Goal: Task Accomplishment & Management: Manage account settings

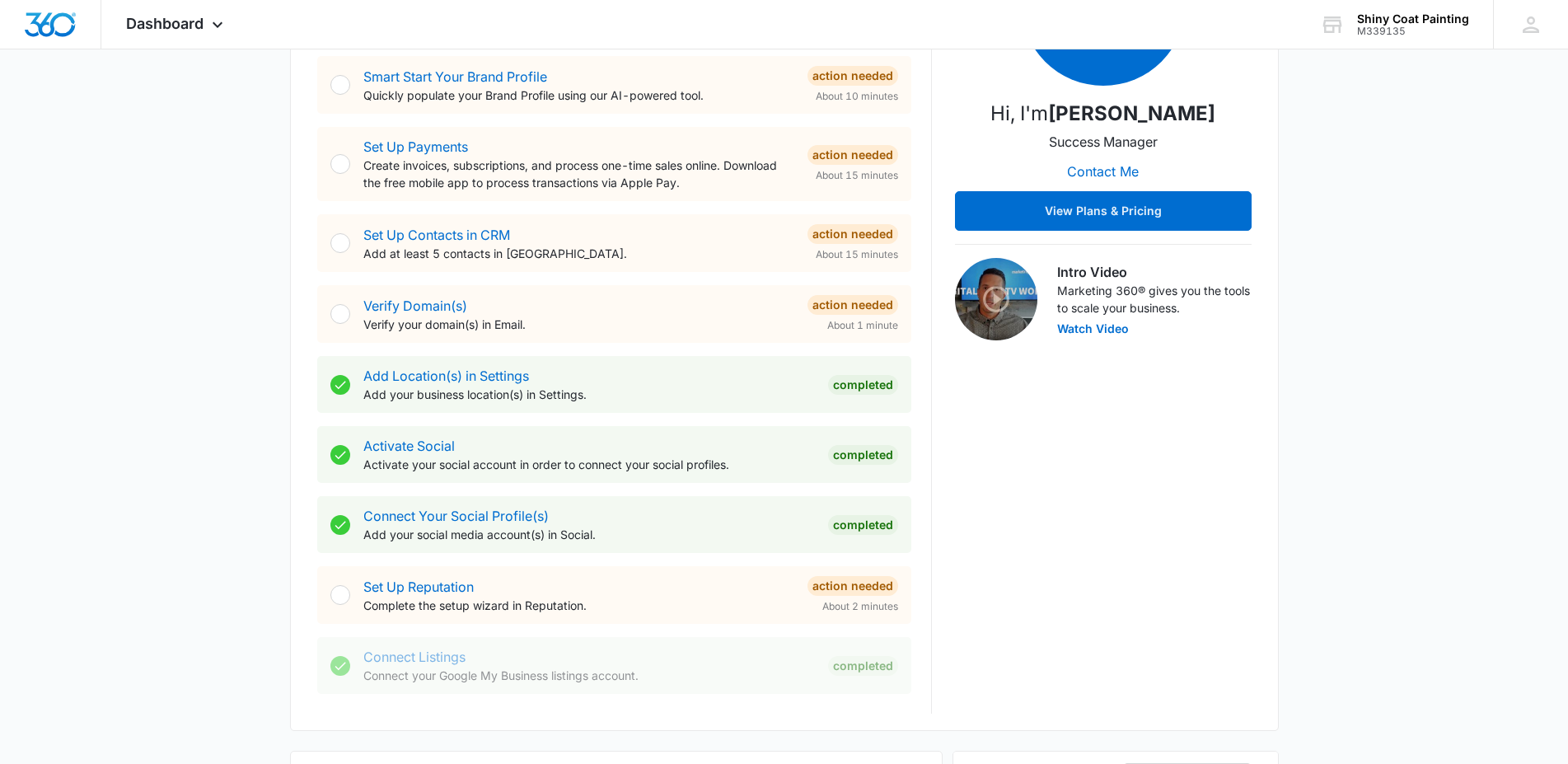
scroll to position [326, 0]
click at [418, 519] on link "Connect Your Social Profile(s)" at bounding box center [456, 515] width 185 height 16
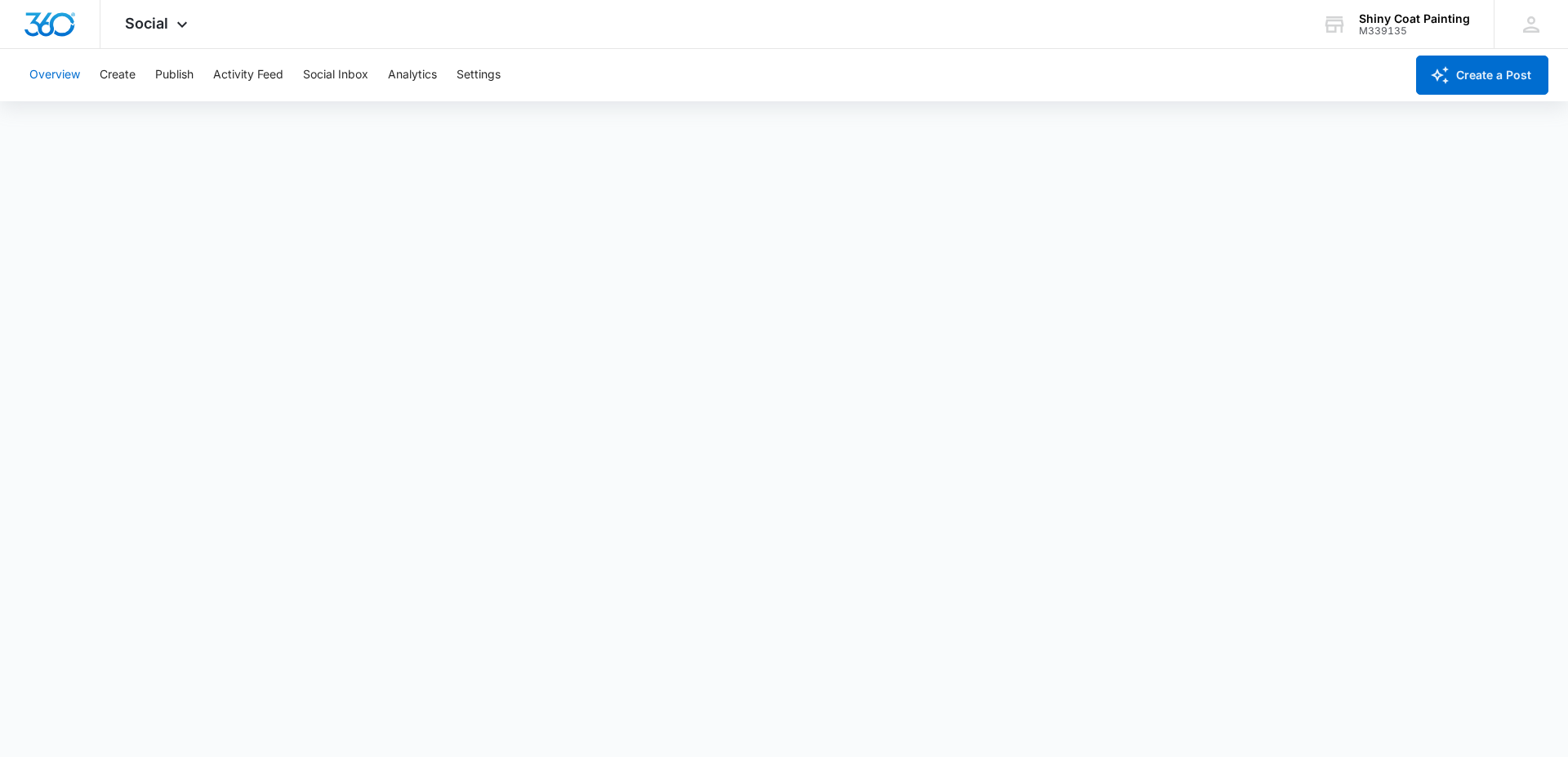
click at [60, 72] on button "Overview" at bounding box center [54, 74] width 50 height 52
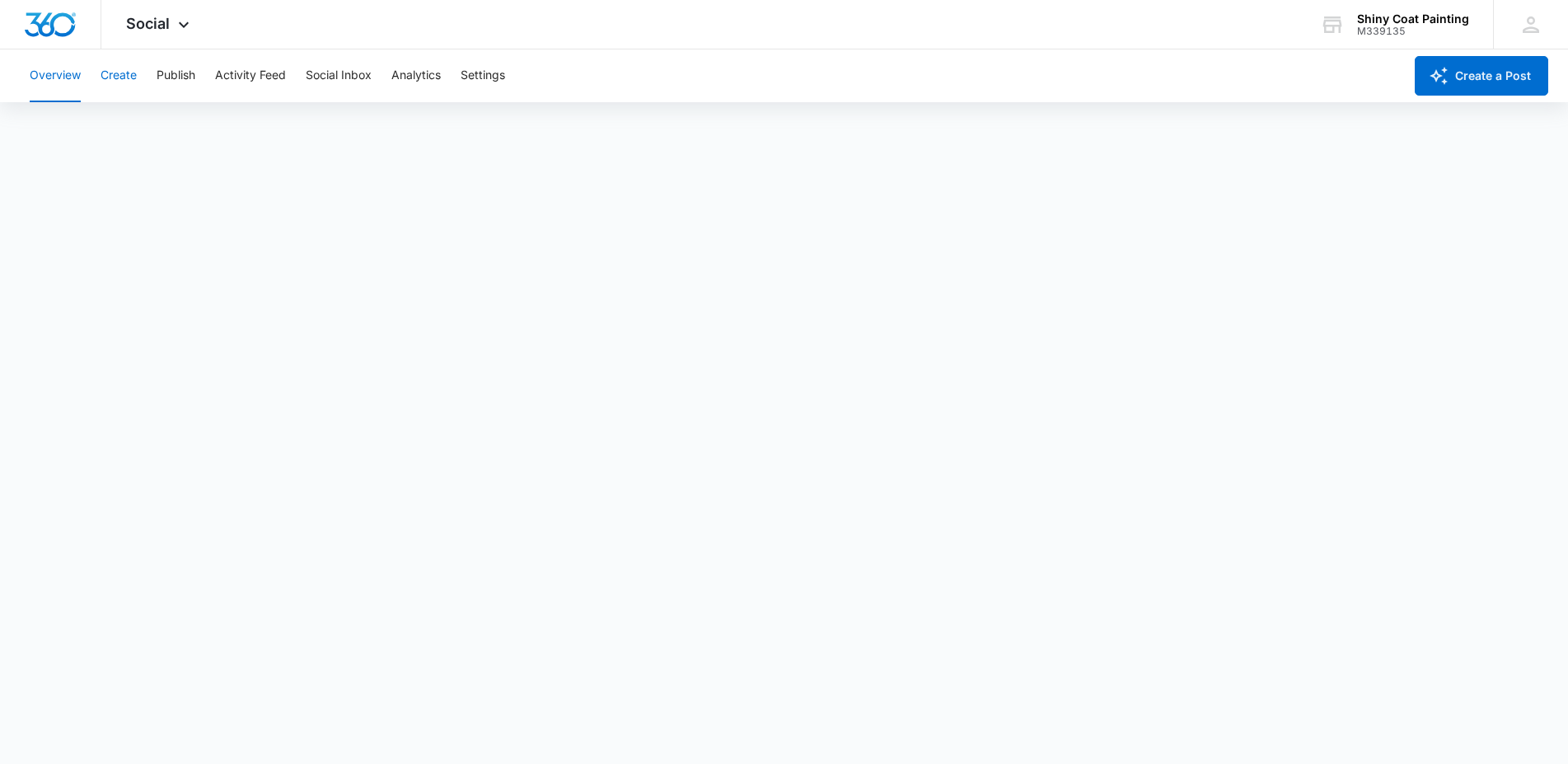
click at [115, 78] on button "Create" at bounding box center [119, 75] width 37 height 53
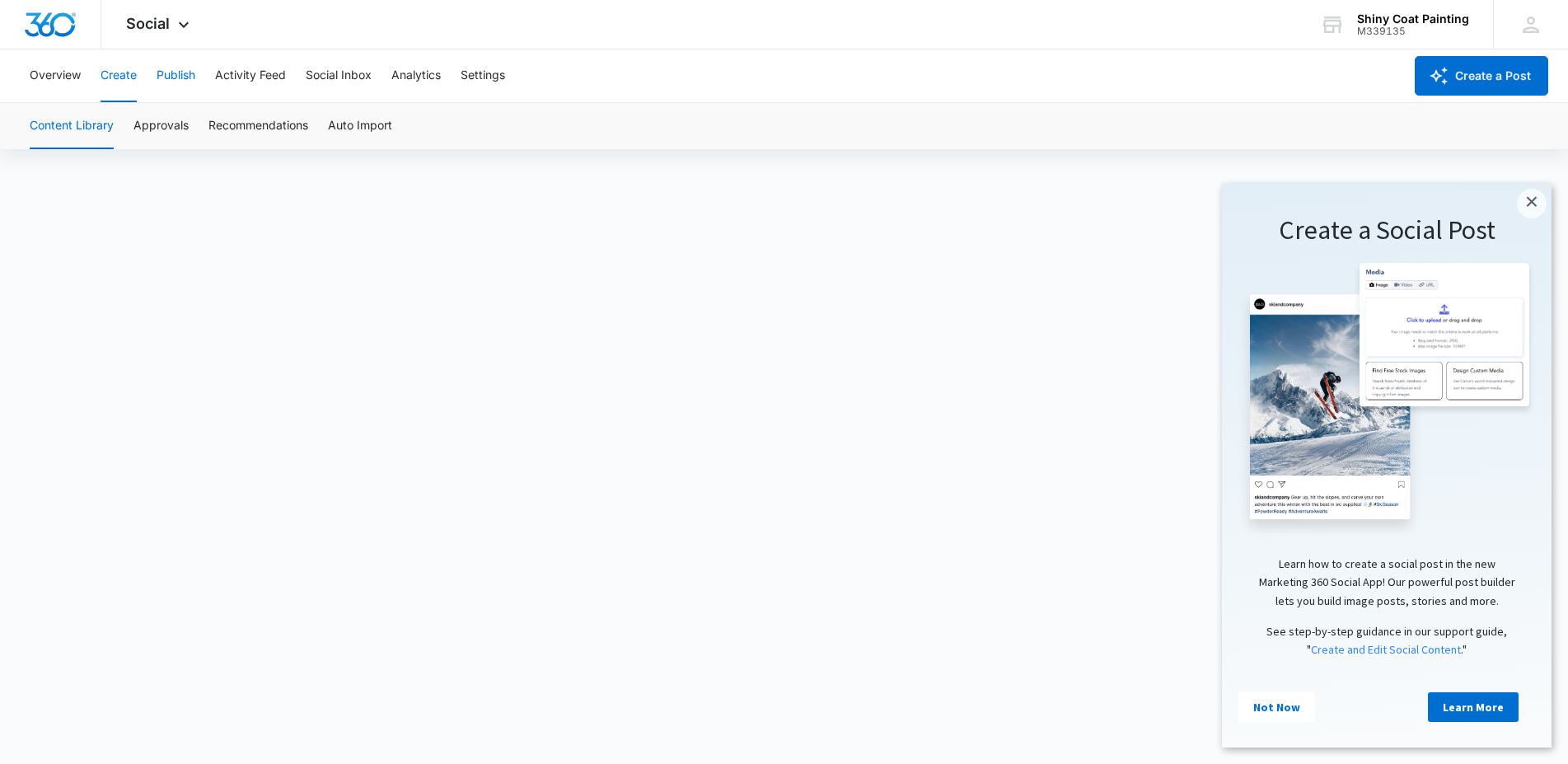
click at [171, 72] on button "Publish" at bounding box center [176, 75] width 38 height 53
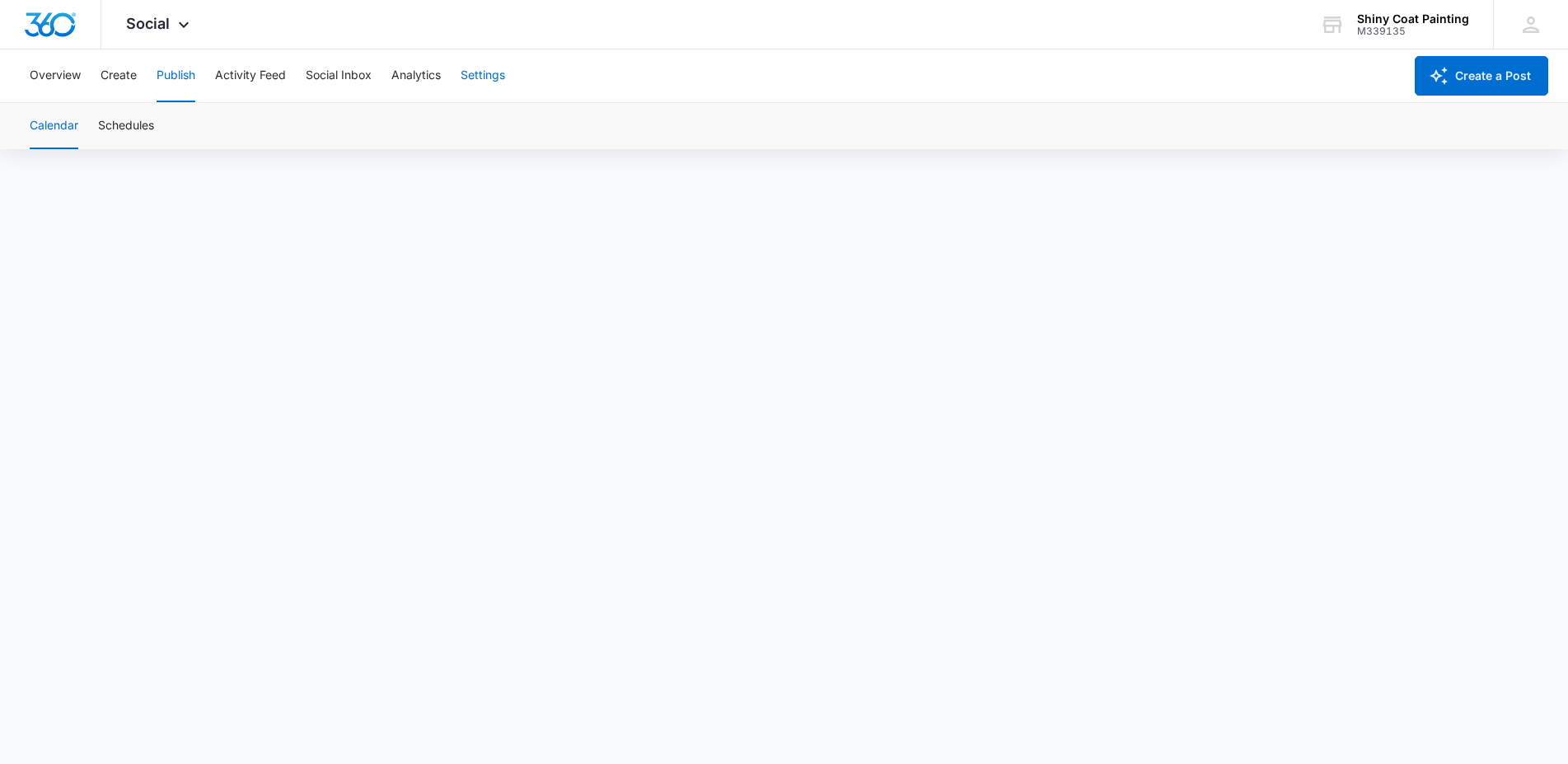
click at [488, 76] on button "Settings" at bounding box center [483, 75] width 45 height 53
click at [60, 73] on button "Overview" at bounding box center [54, 75] width 51 height 53
click at [177, 21] on icon at bounding box center [184, 29] width 20 height 20
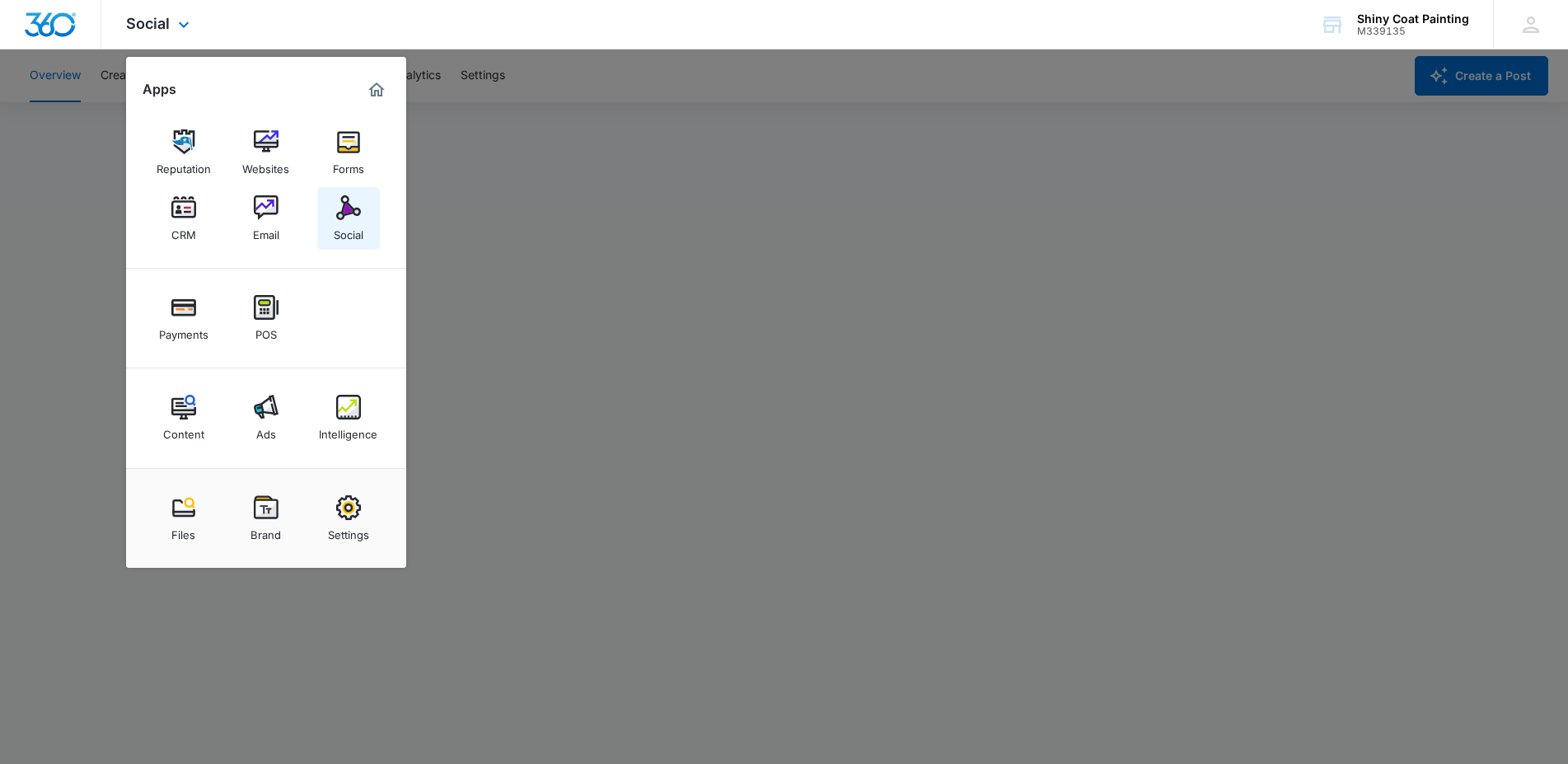
click at [344, 210] on img at bounding box center [349, 208] width 25 height 25
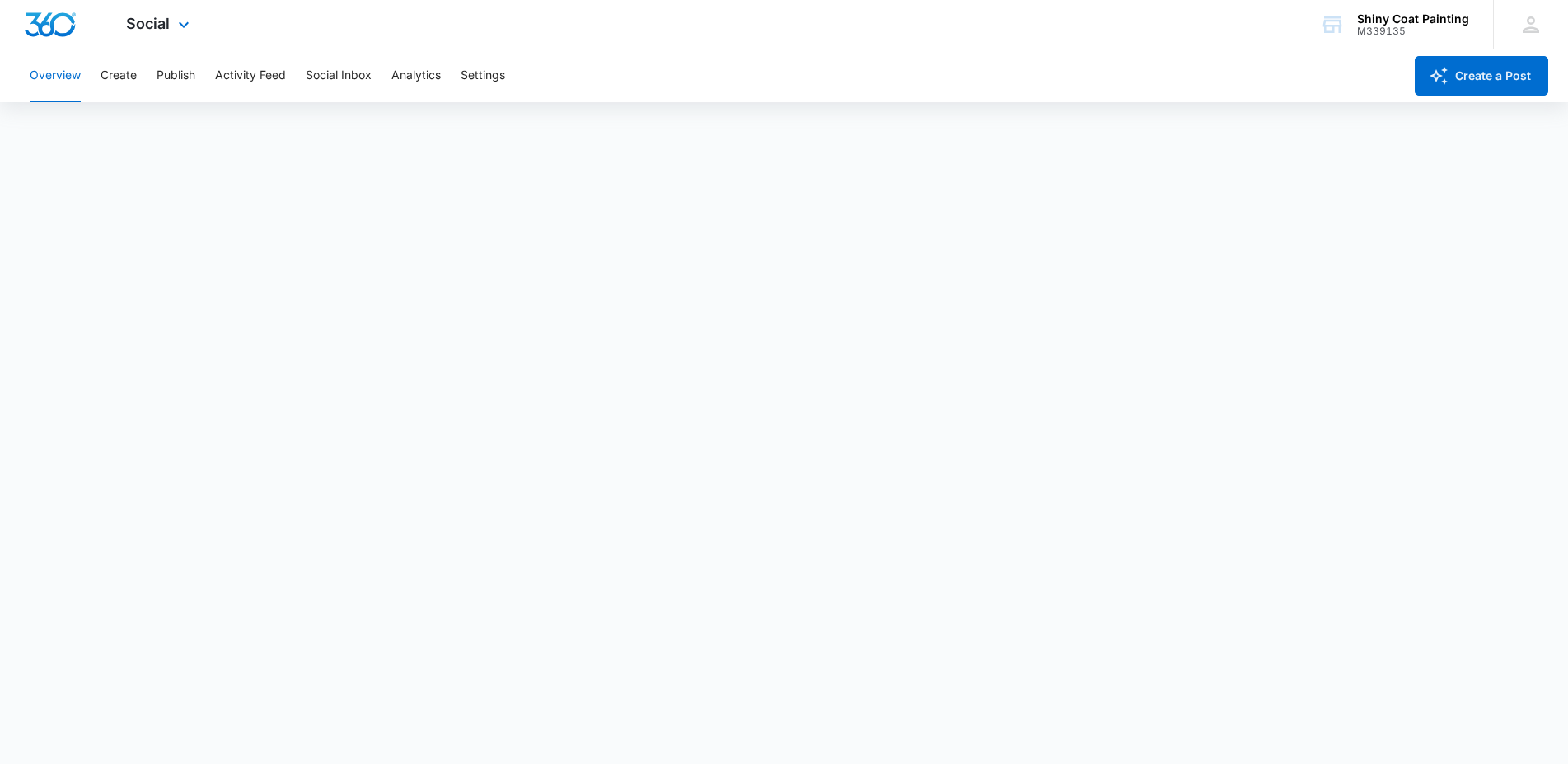
scroll to position [4, 0]
click at [181, 26] on icon at bounding box center [184, 29] width 20 height 20
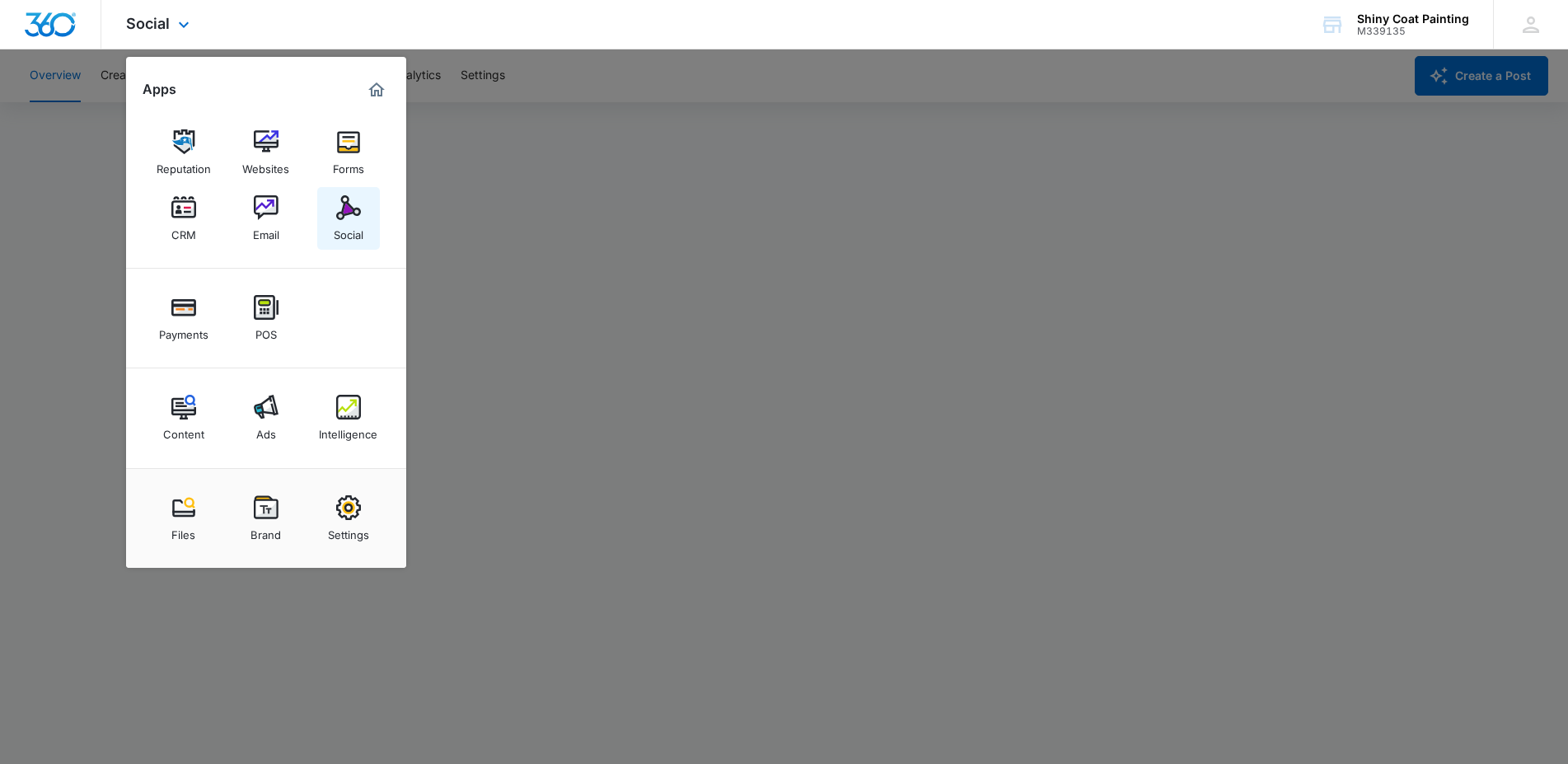
click at [357, 219] on img at bounding box center [349, 208] width 25 height 25
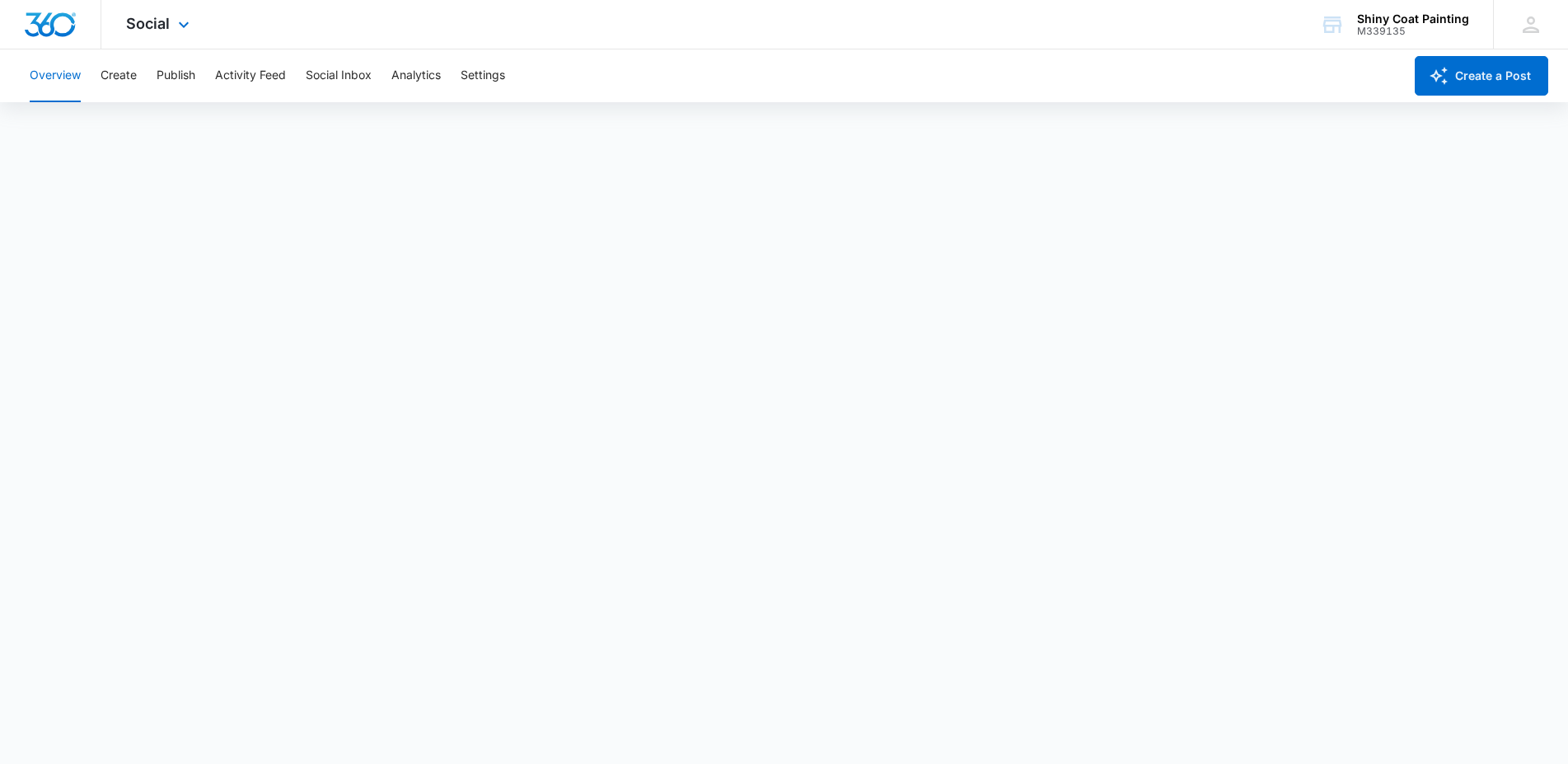
scroll to position [0, 0]
click at [160, 22] on span "Social" at bounding box center [147, 23] width 44 height 17
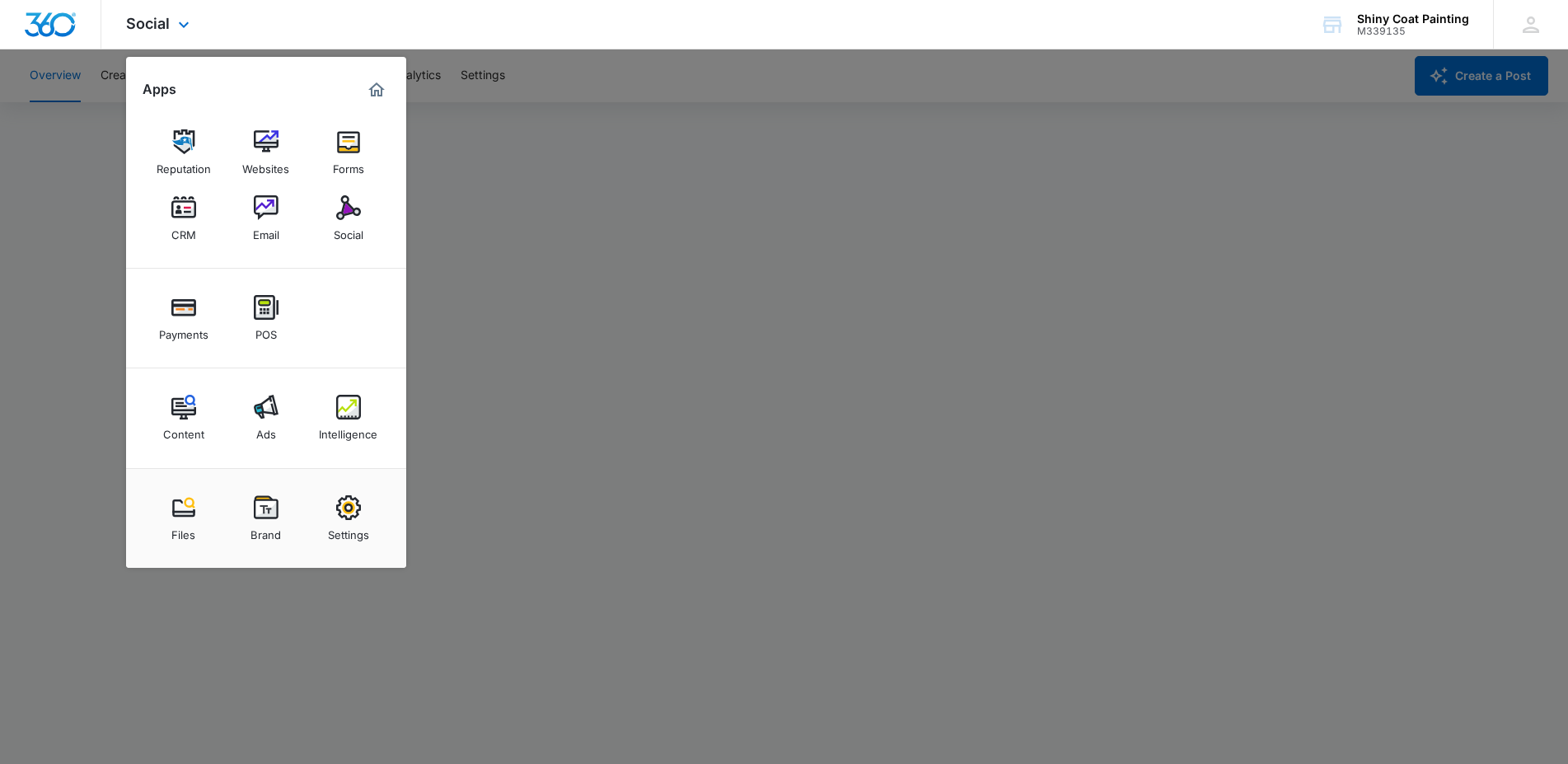
click at [377, 86] on img "Marketing 360® Dashboard" at bounding box center [376, 90] width 20 height 20
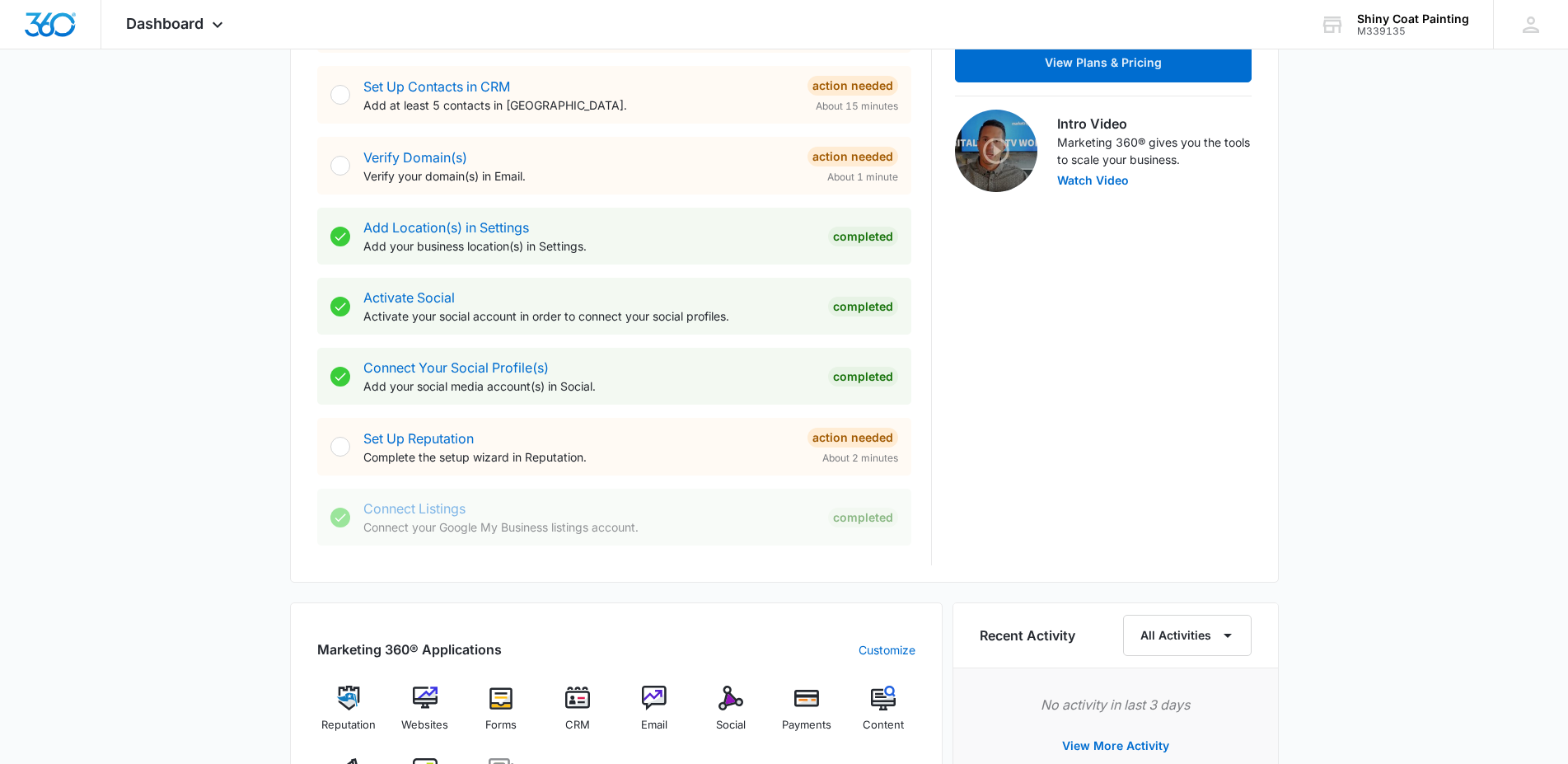
scroll to position [435, 0]
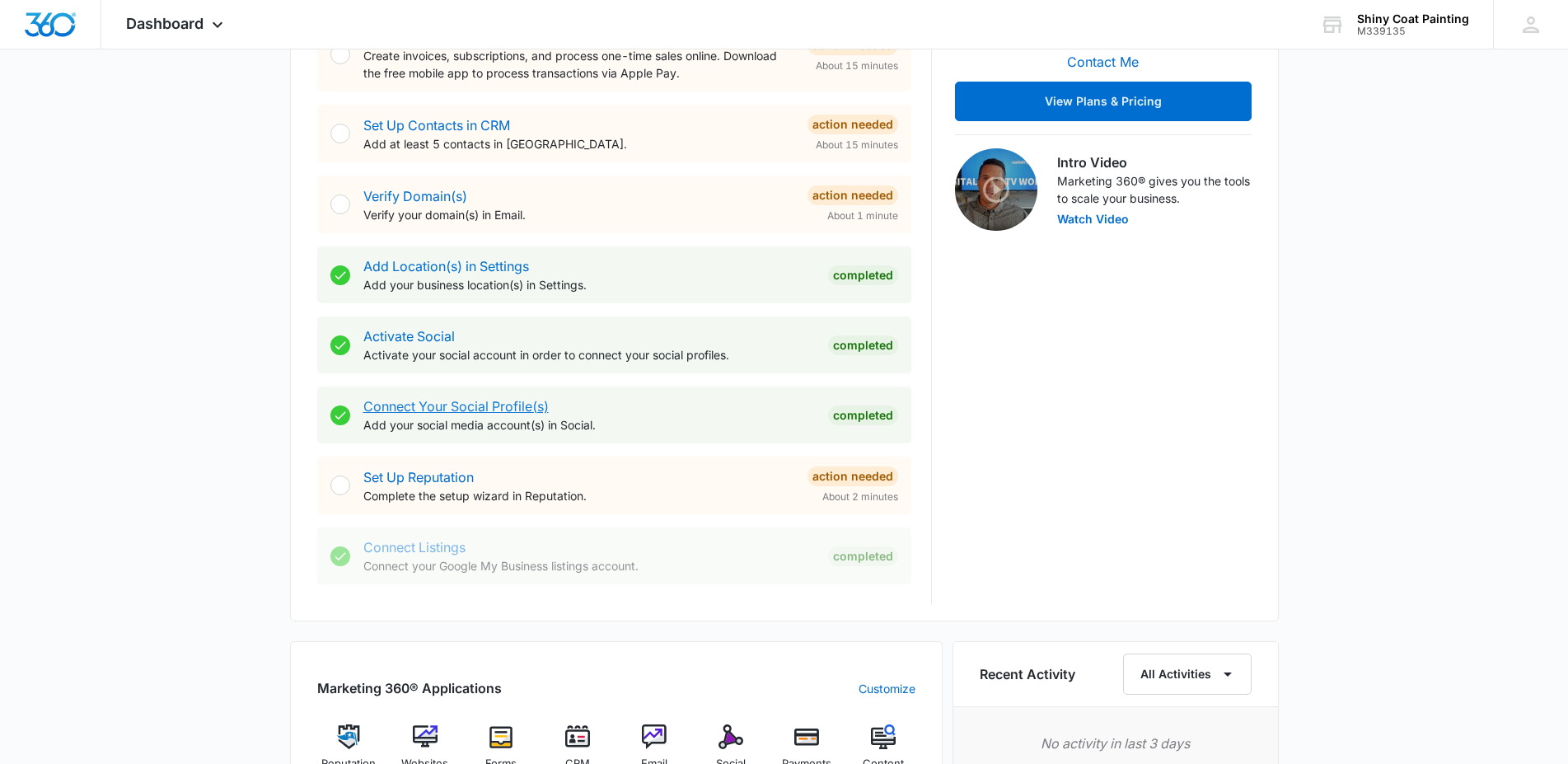
click at [490, 406] on link "Connect Your Social Profile(s)" at bounding box center [456, 407] width 185 height 16
